Goal: Task Accomplishment & Management: Manage account settings

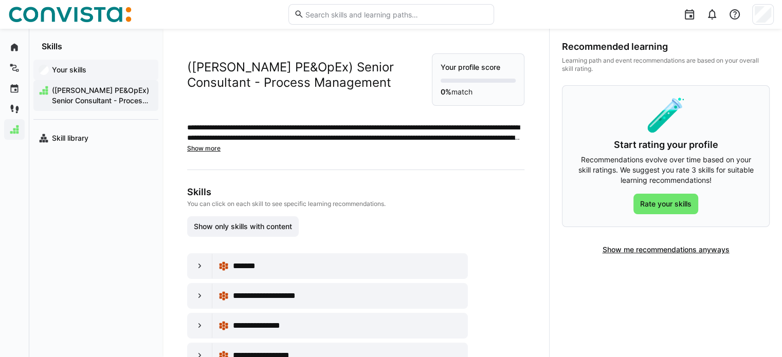
click at [62, 65] on span "Your skills" at bounding box center [101, 70] width 103 height 10
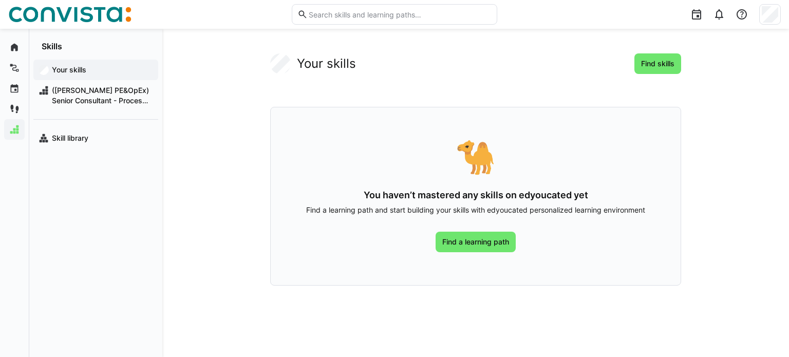
click at [0, 0] on app-navigation-label "Skills" at bounding box center [0, 0] width 0 height 0
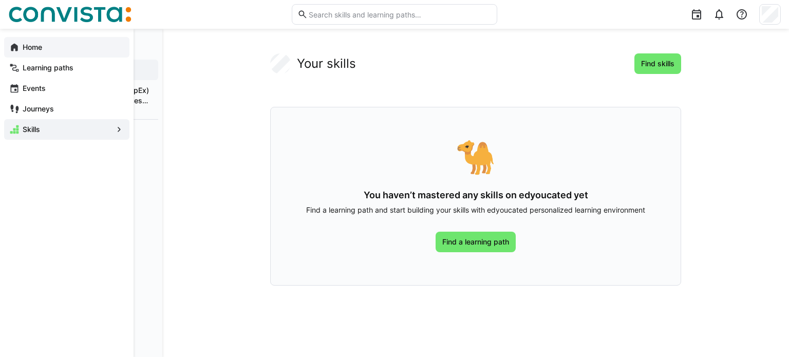
click at [0, 0] on app-navigation-label "Home" at bounding box center [0, 0] width 0 height 0
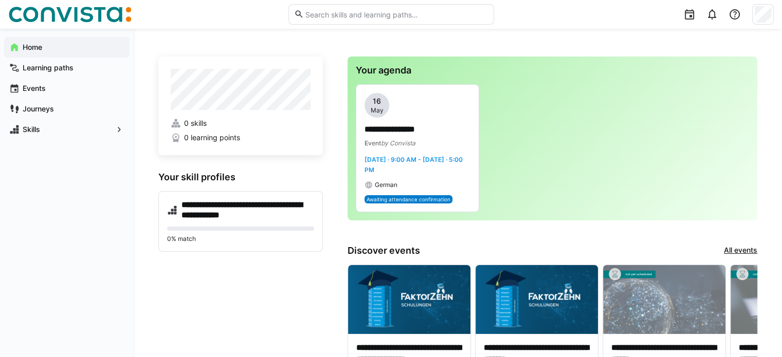
click at [771, 11] on div at bounding box center [763, 14] width 22 height 21
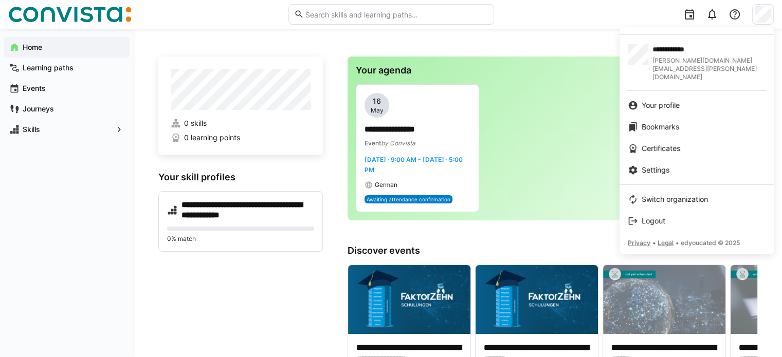
click at [255, 204] on div at bounding box center [391, 178] width 782 height 357
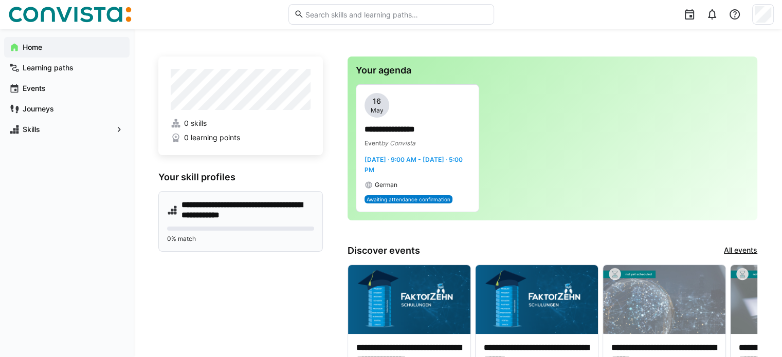
click at [220, 227] on eds-progress at bounding box center [240, 229] width 147 height 4
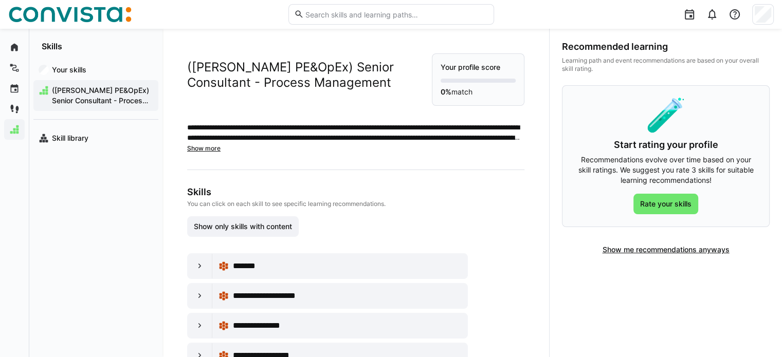
click at [0, 0] on app-navigation-label "Skills" at bounding box center [0, 0] width 0 height 0
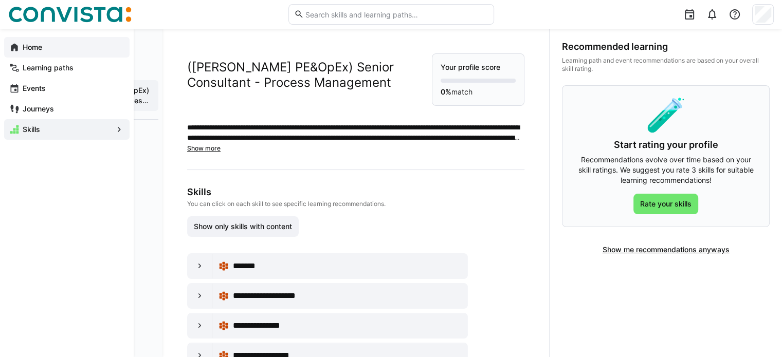
click at [11, 45] on eds-icon at bounding box center [14, 47] width 10 height 10
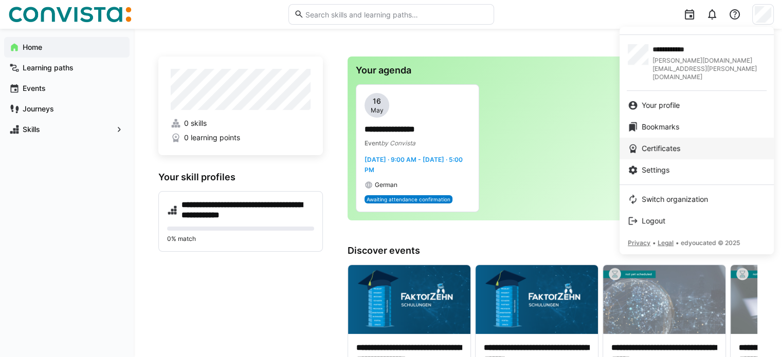
click at [665, 143] on span "Certificates" at bounding box center [660, 148] width 39 height 10
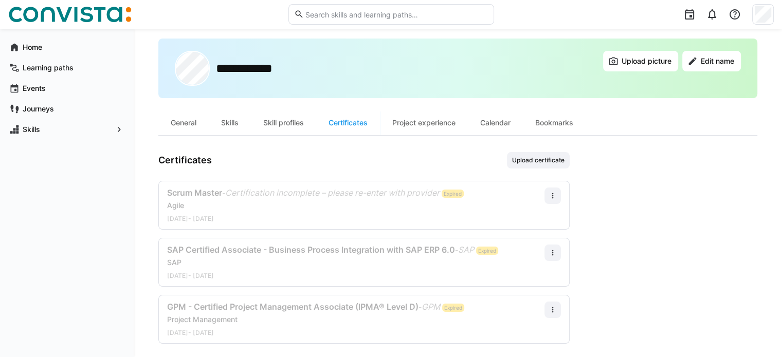
scroll to position [23, 0]
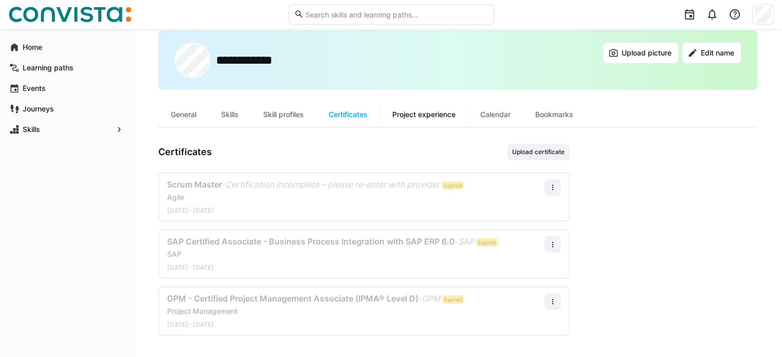
click at [430, 125] on div "Project experience" at bounding box center [424, 114] width 88 height 25
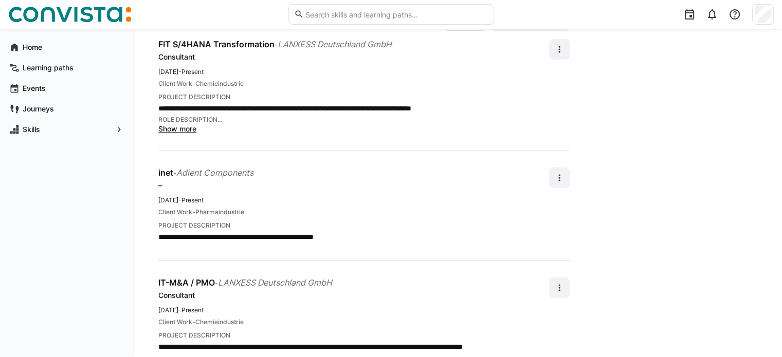
scroll to position [154, 0]
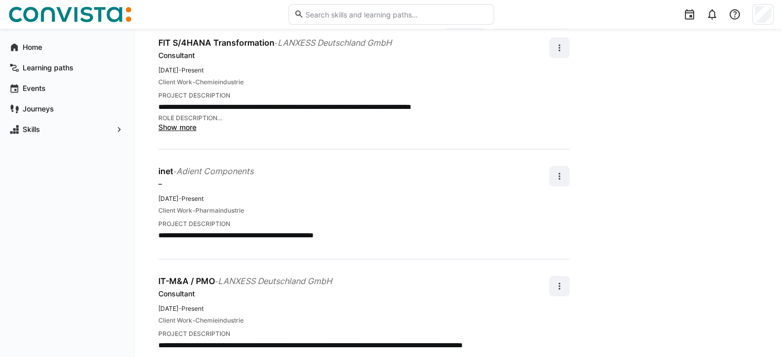
click at [228, 210] on span "Pharmaindustrie" at bounding box center [219, 211] width 49 height 8
click at [555, 180] on span at bounding box center [559, 176] width 21 height 21
click at [545, 207] on div "Edit" at bounding box center [547, 202] width 27 height 10
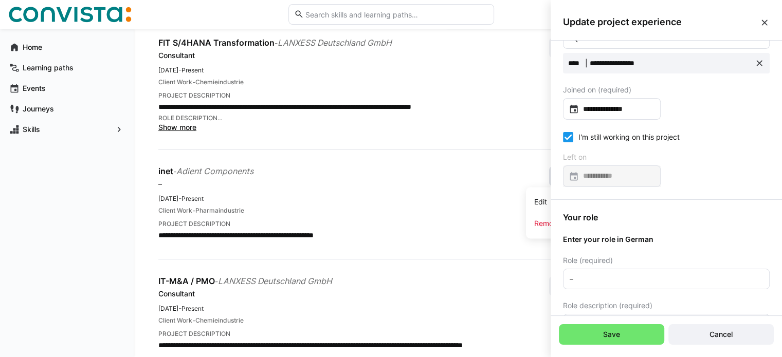
scroll to position [0, 0]
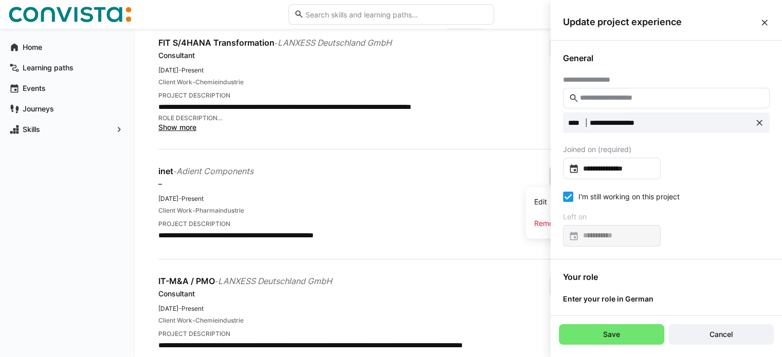
click at [763, 22] on eds-icon at bounding box center [764, 22] width 10 height 10
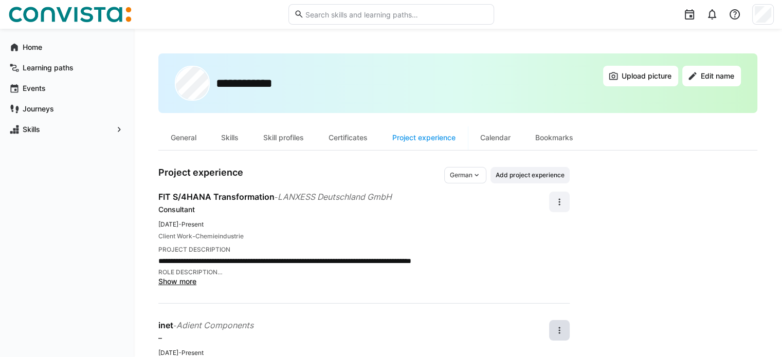
click at [180, 280] on span "Show more" at bounding box center [177, 281] width 38 height 9
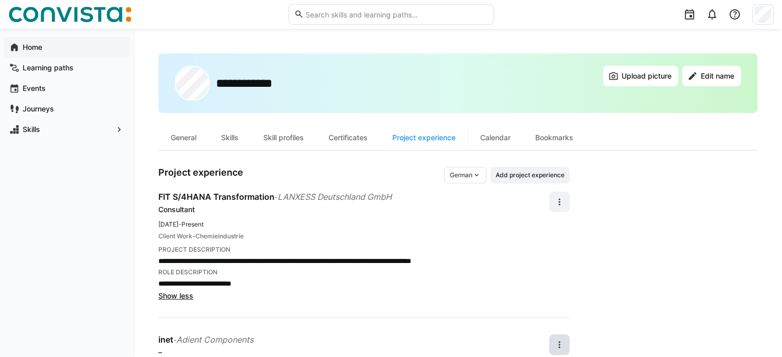
click at [43, 49] on span "Home" at bounding box center [72, 47] width 103 height 10
